Goal: Complete application form

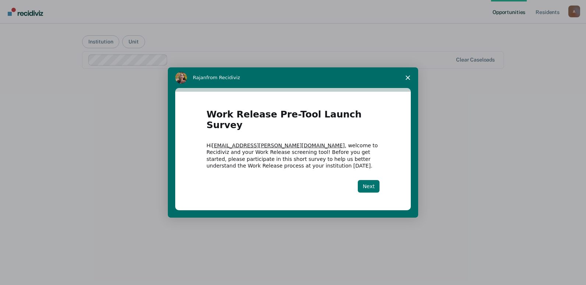
click at [369, 180] on button "Next" at bounding box center [369, 186] width 22 height 13
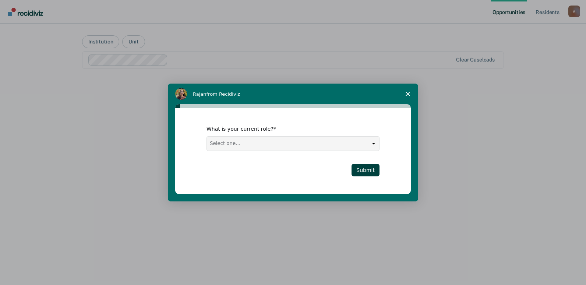
click at [364, 147] on select "Select one... Case Manager FUM Assistant [PERSON_NAME] [PERSON_NAME]" at bounding box center [293, 144] width 172 height 14
select select "Assistant Warden"
click at [207, 137] on select "Select one... Case Manager FUM Assistant [PERSON_NAME] [PERSON_NAME]" at bounding box center [293, 144] width 172 height 14
click at [365, 166] on button "Submit" at bounding box center [366, 170] width 28 height 13
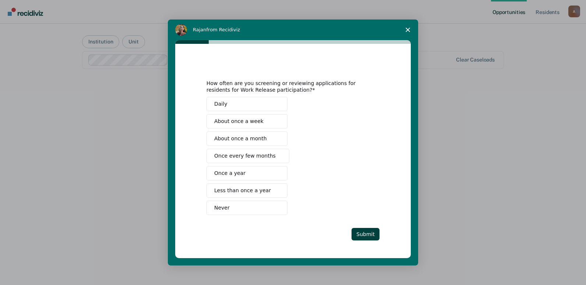
click at [254, 137] on span "About once a month" at bounding box center [240, 139] width 53 height 8
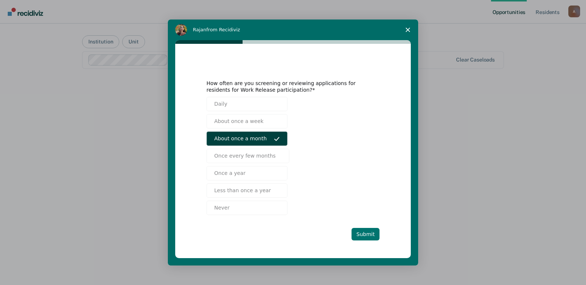
click at [369, 236] on button "Submit" at bounding box center [366, 234] width 28 height 13
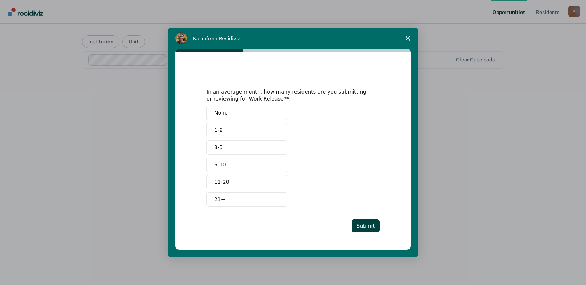
click at [224, 129] on button "1-2" at bounding box center [247, 130] width 81 height 14
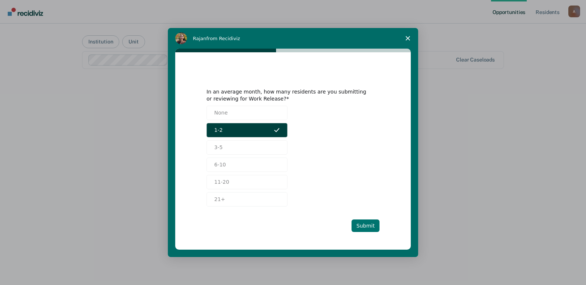
click at [371, 223] on button "Submit" at bounding box center [366, 225] width 28 height 13
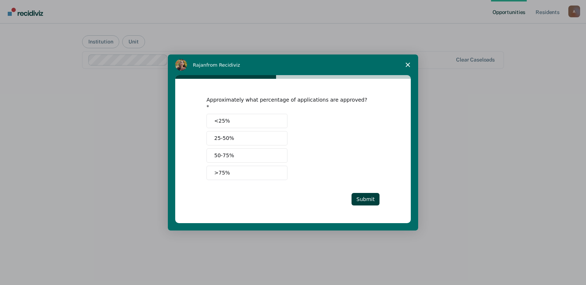
click at [234, 135] on button "25-50%" at bounding box center [247, 138] width 81 height 14
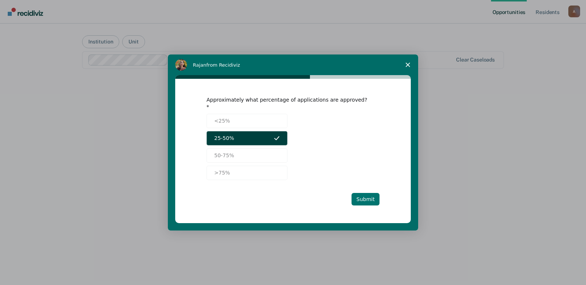
click at [370, 193] on button "Submit" at bounding box center [366, 199] width 28 height 13
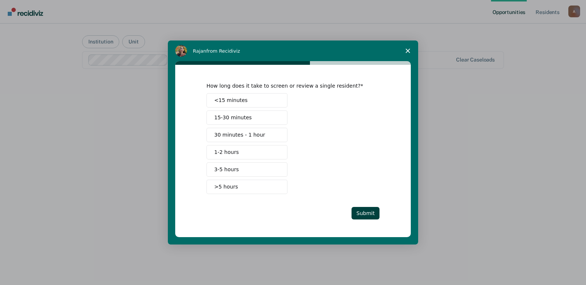
click at [242, 102] on span "<15 minutes" at bounding box center [231, 100] width 34 height 8
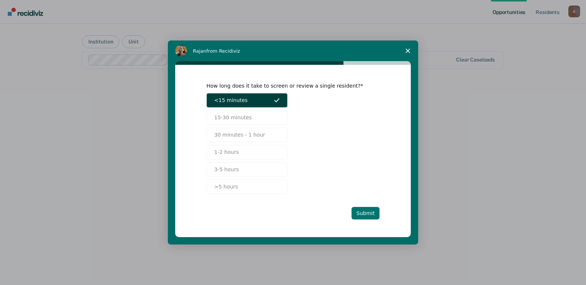
click at [367, 215] on button "Submit" at bounding box center [366, 213] width 28 height 13
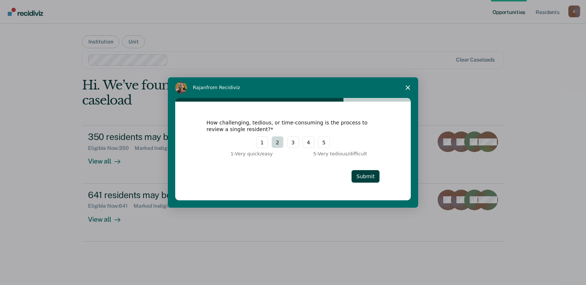
click at [276, 145] on button "2" at bounding box center [278, 142] width 12 height 12
click at [362, 174] on button "Submit" at bounding box center [366, 176] width 28 height 13
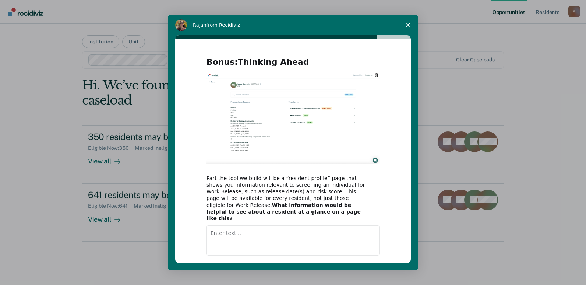
scroll to position [29, 0]
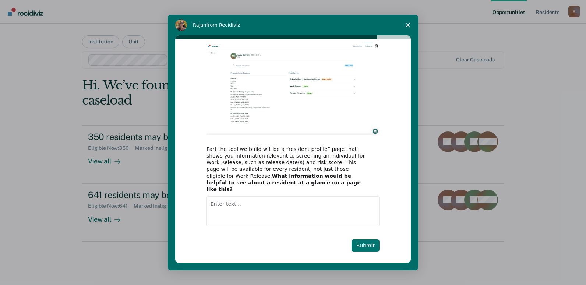
click at [364, 242] on button "Submit" at bounding box center [366, 245] width 28 height 13
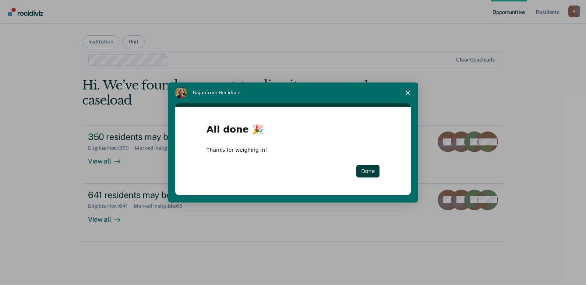
scroll to position [0, 0]
click at [367, 173] on button "Done" at bounding box center [367, 171] width 23 height 13
